Goal: Find contact information: Find contact information

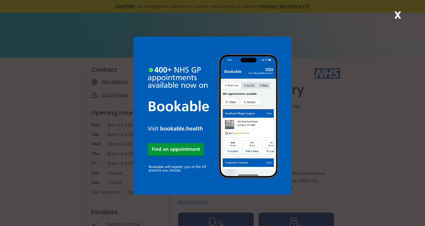
click at [398, 16] on strong "X" at bounding box center [398, 15] width 7 height 14
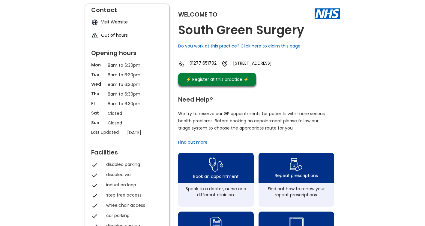
scroll to position [60, 0]
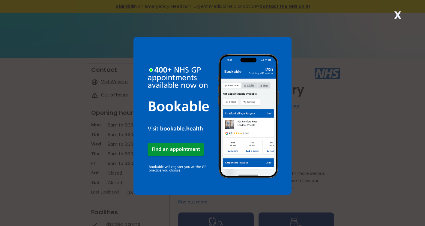
click at [398, 11] on strong "X" at bounding box center [398, 15] width 7 height 14
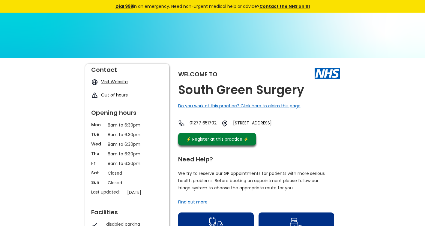
drag, startPoint x: 255, startPoint y: 121, endPoint x: 337, endPoint y: 130, distance: 82.2
click at [287, 127] on div "01277 651702 14-18 Grange Road, Billericay, Essex, Cm11 2re, England" at bounding box center [232, 123] width 109 height 7
copy link "[STREET_ADDRESS]"
